Goal: Find specific page/section: Find specific page/section

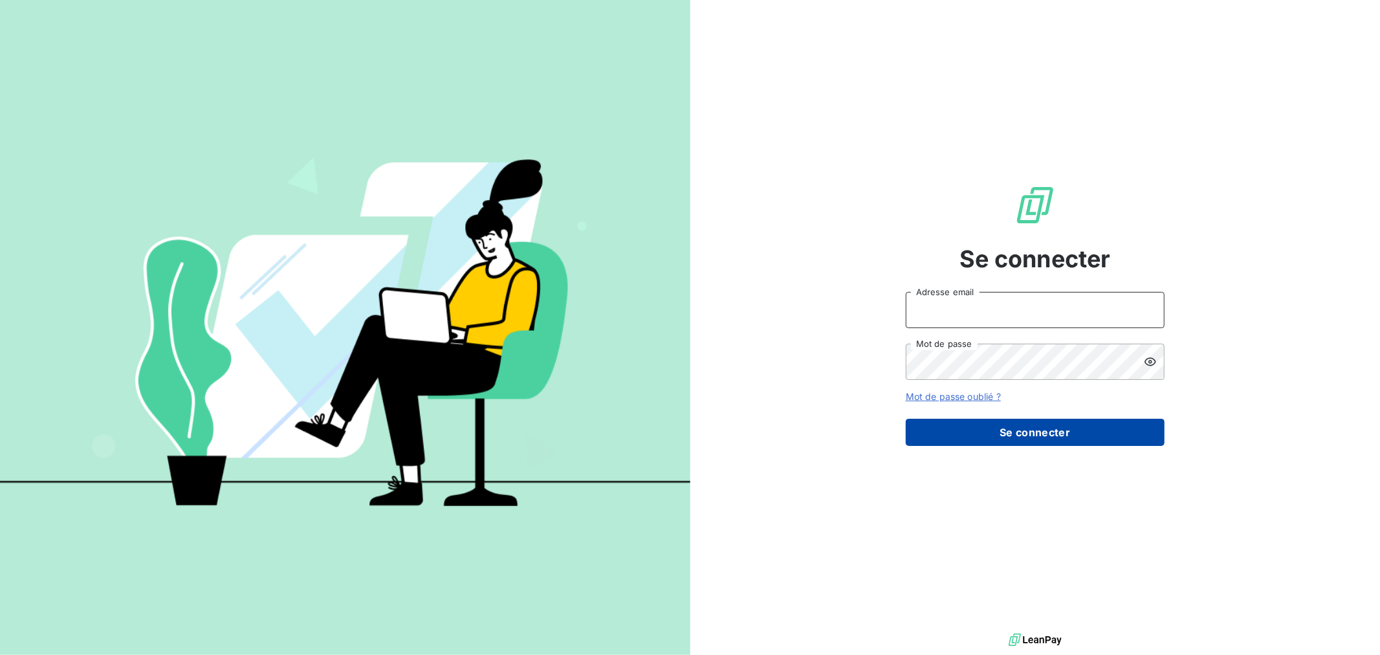
type input "[EMAIL_ADDRESS][DOMAIN_NAME]"
click at [982, 435] on button "Se connecter" at bounding box center [1035, 432] width 259 height 27
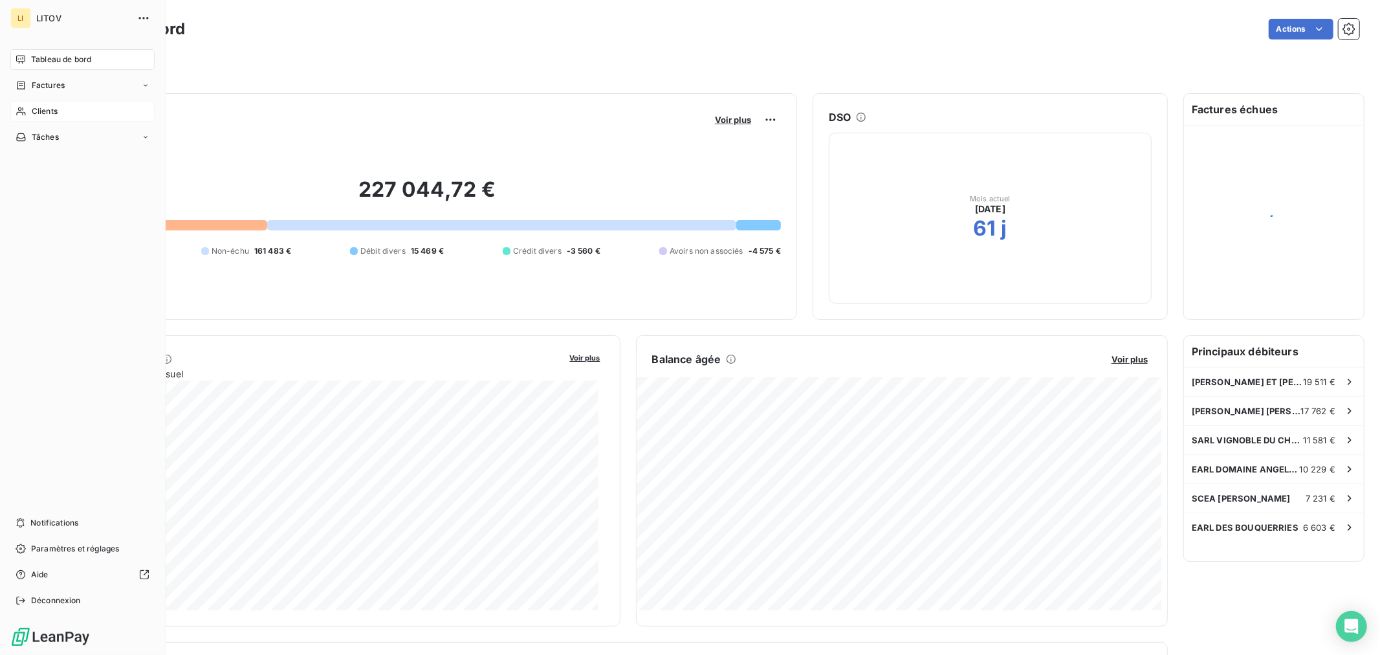
click at [39, 113] on span "Clients" at bounding box center [45, 111] width 26 height 12
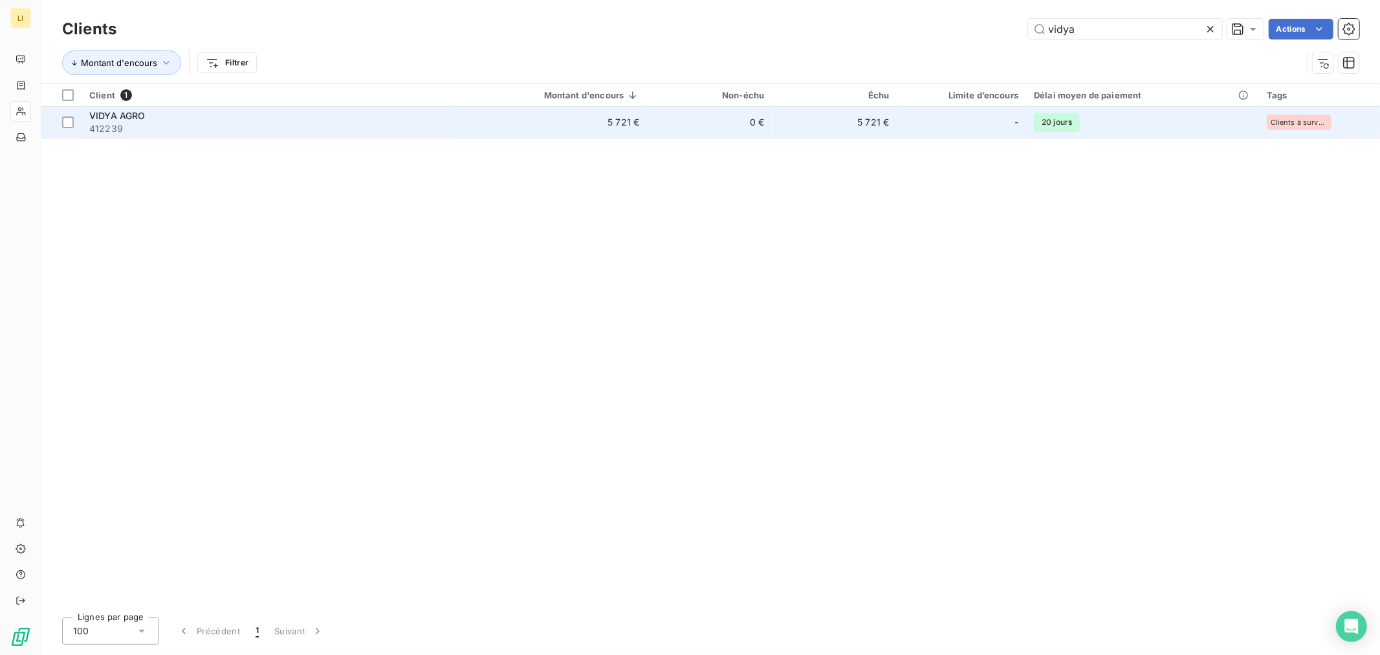
type input "vidya"
click at [360, 126] on span "412239" at bounding box center [268, 128] width 359 height 13
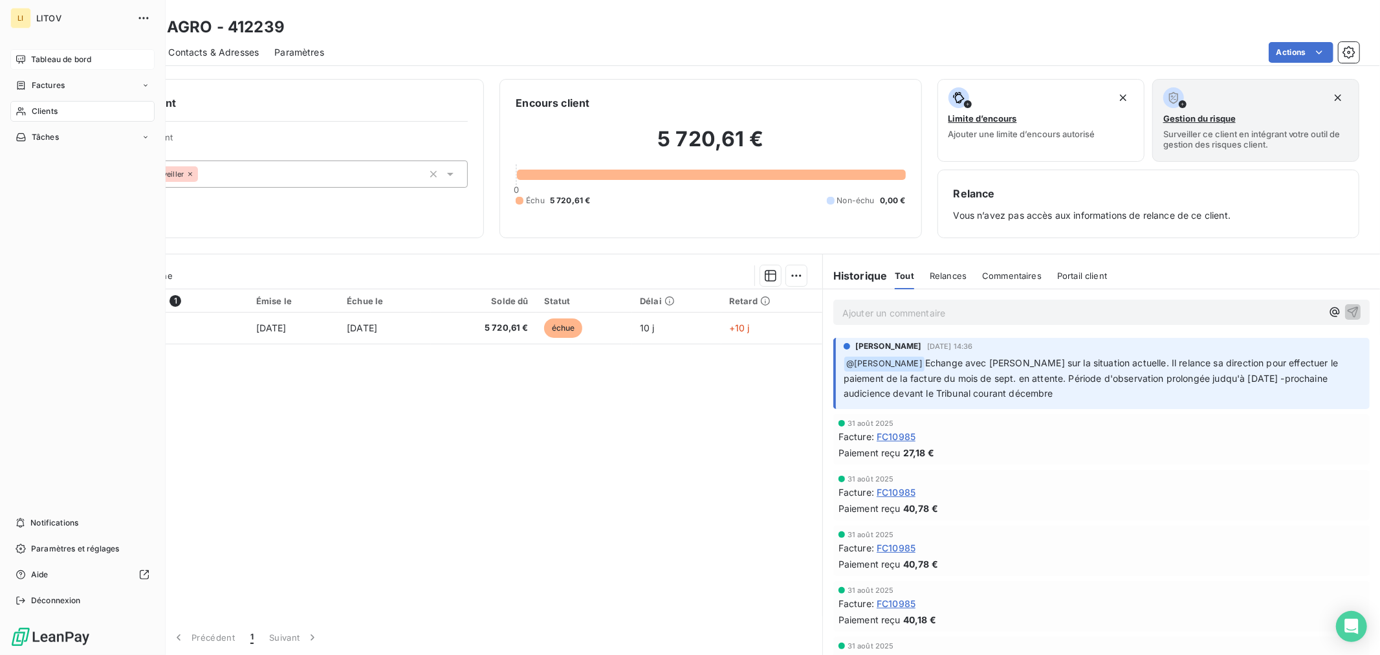
click at [33, 56] on span "Tableau de bord" at bounding box center [61, 60] width 60 height 12
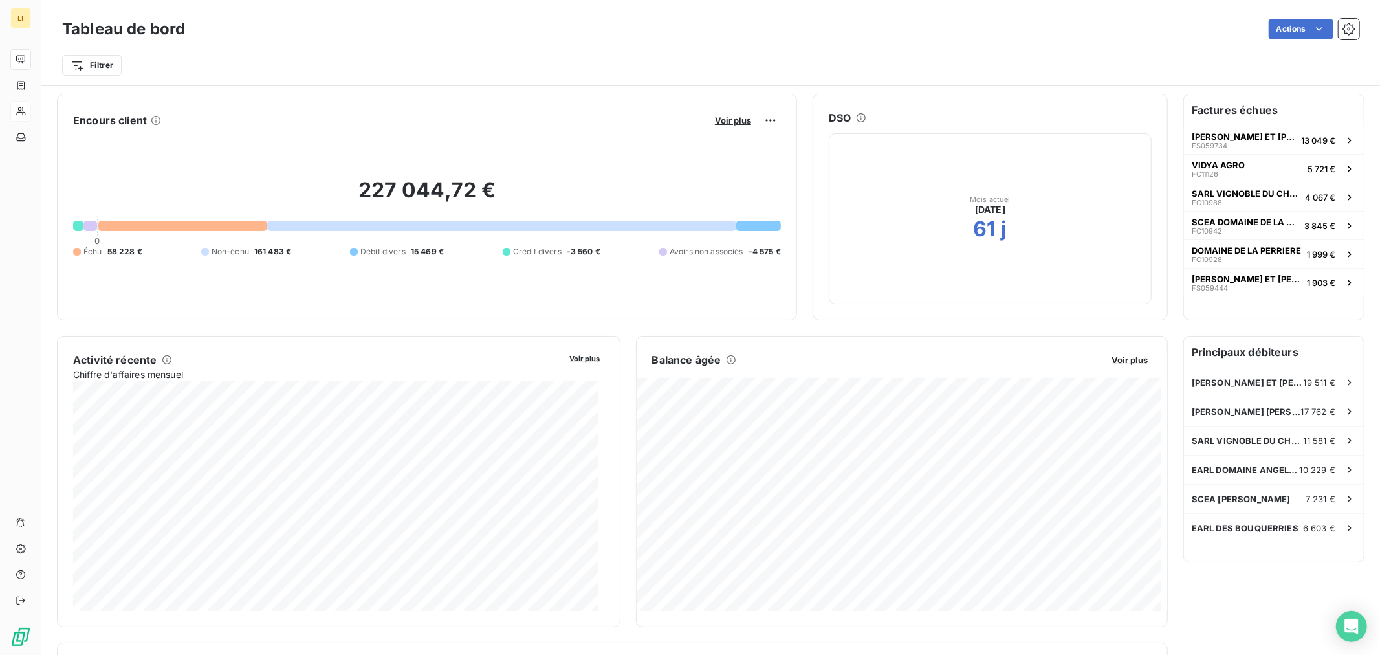
scroll to position [72, 0]
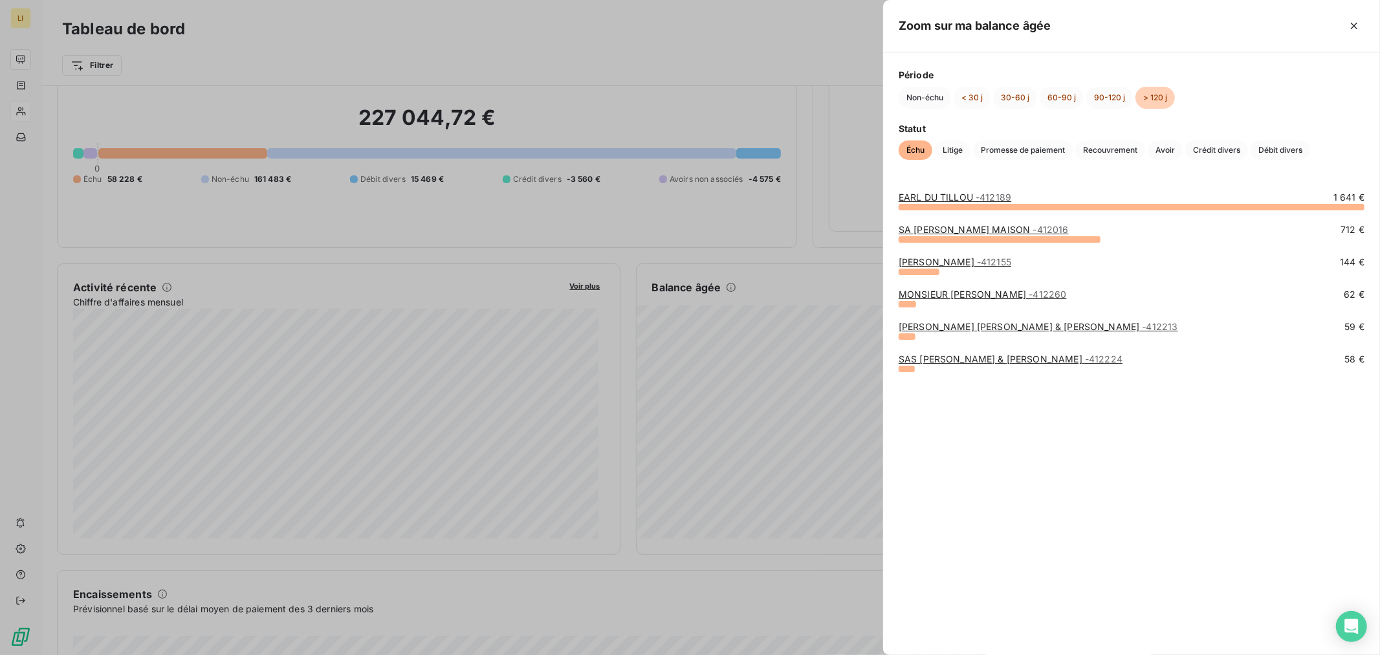
click at [948, 195] on link "EARL DU TILLOU - 412189" at bounding box center [955, 196] width 113 height 11
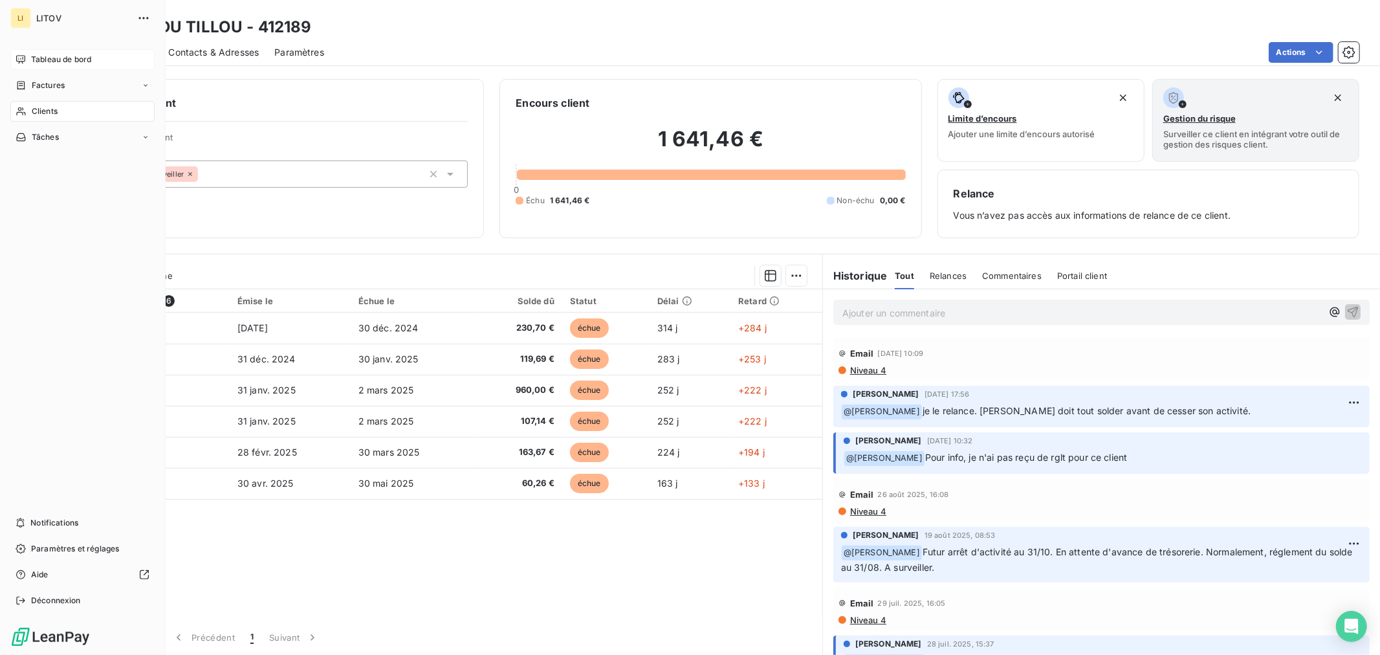
click at [65, 60] on span "Tableau de bord" at bounding box center [61, 60] width 60 height 12
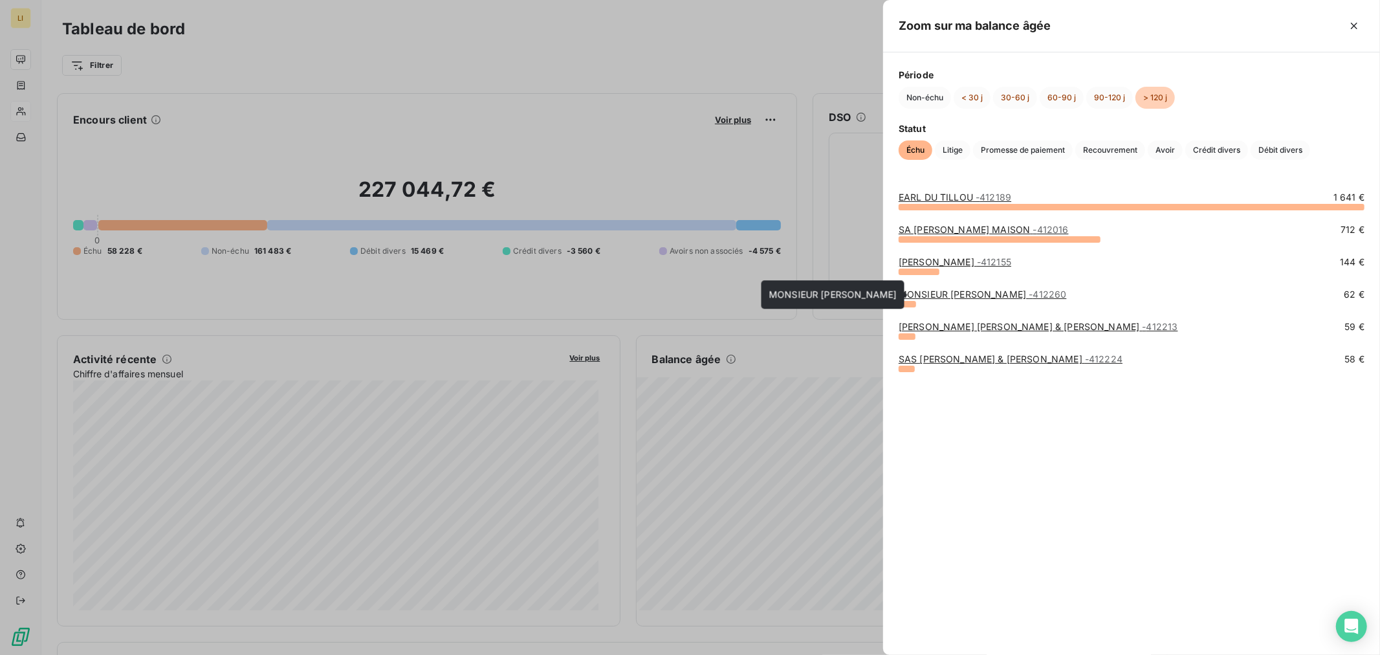
click at [976, 299] on link "MONSIEUR [PERSON_NAME] - 412260" at bounding box center [983, 294] width 168 height 11
click at [945, 233] on link "SA COULY DUTHEIL MAISON - 412016" at bounding box center [984, 229] width 170 height 11
click at [930, 332] on div "[PERSON_NAME] [PERSON_NAME] & [PERSON_NAME] - 412213" at bounding box center [1038, 326] width 279 height 13
click at [934, 326] on link "[PERSON_NAME] [PERSON_NAME] & [PERSON_NAME] - 412213" at bounding box center [1038, 326] width 279 height 11
